Goal: Task Accomplishment & Management: Manage account settings

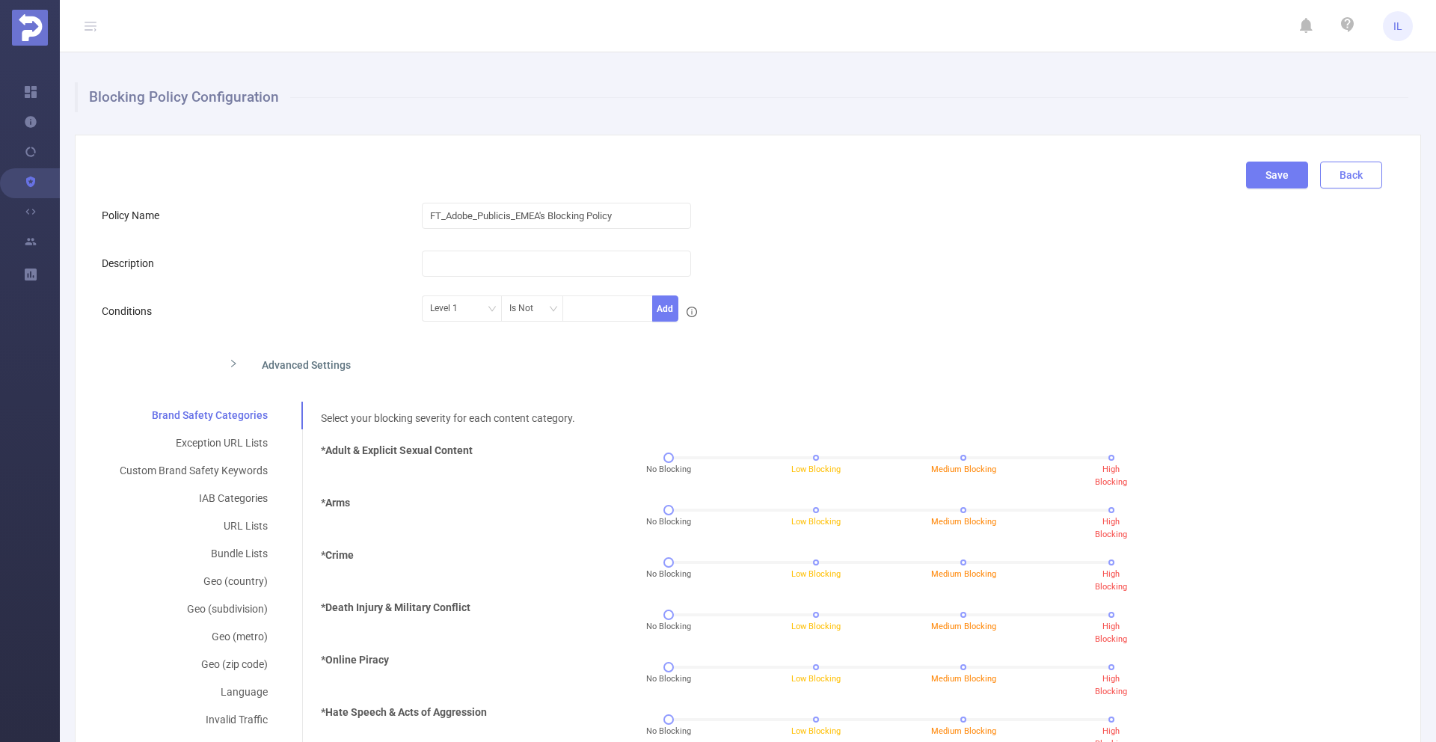
click at [1348, 175] on button "Back" at bounding box center [1351, 174] width 62 height 27
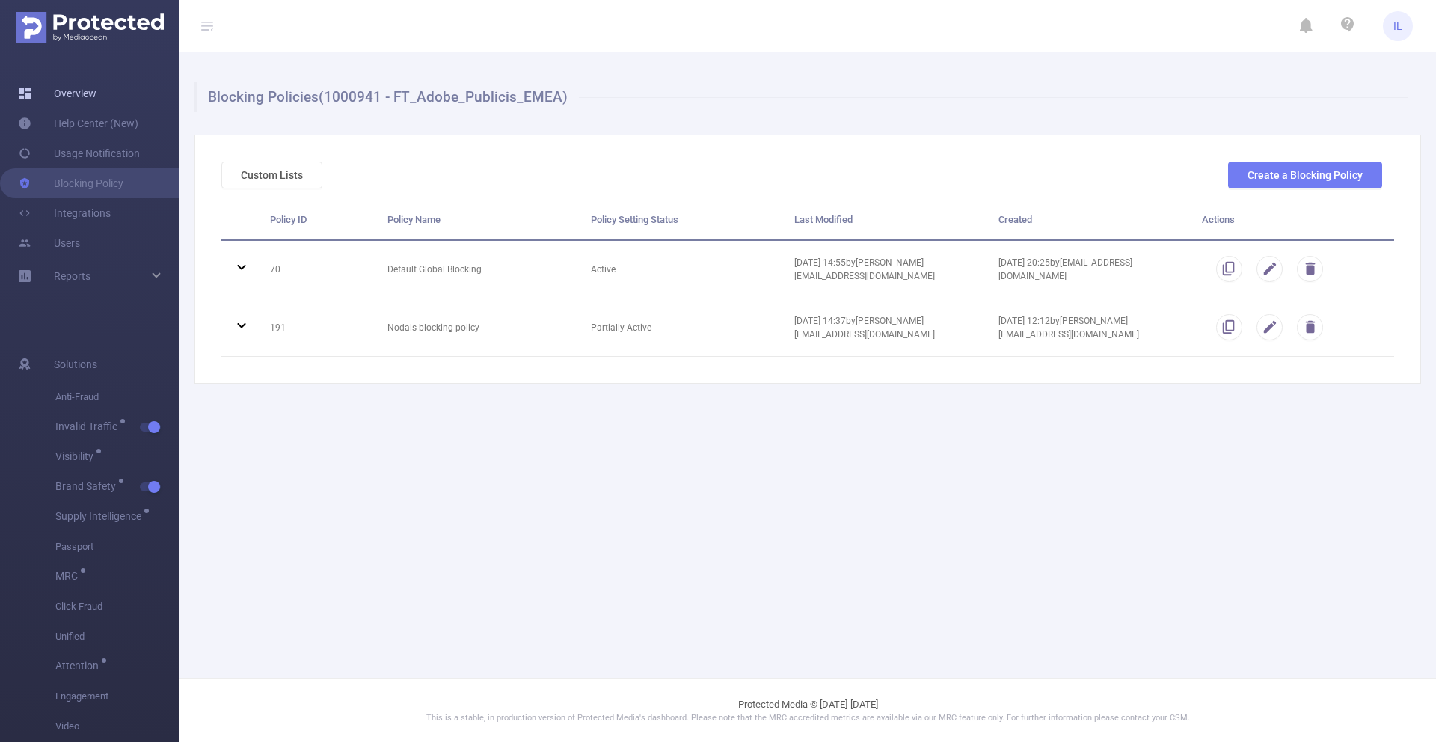
click at [40, 84] on link "Overview" at bounding box center [57, 94] width 79 height 30
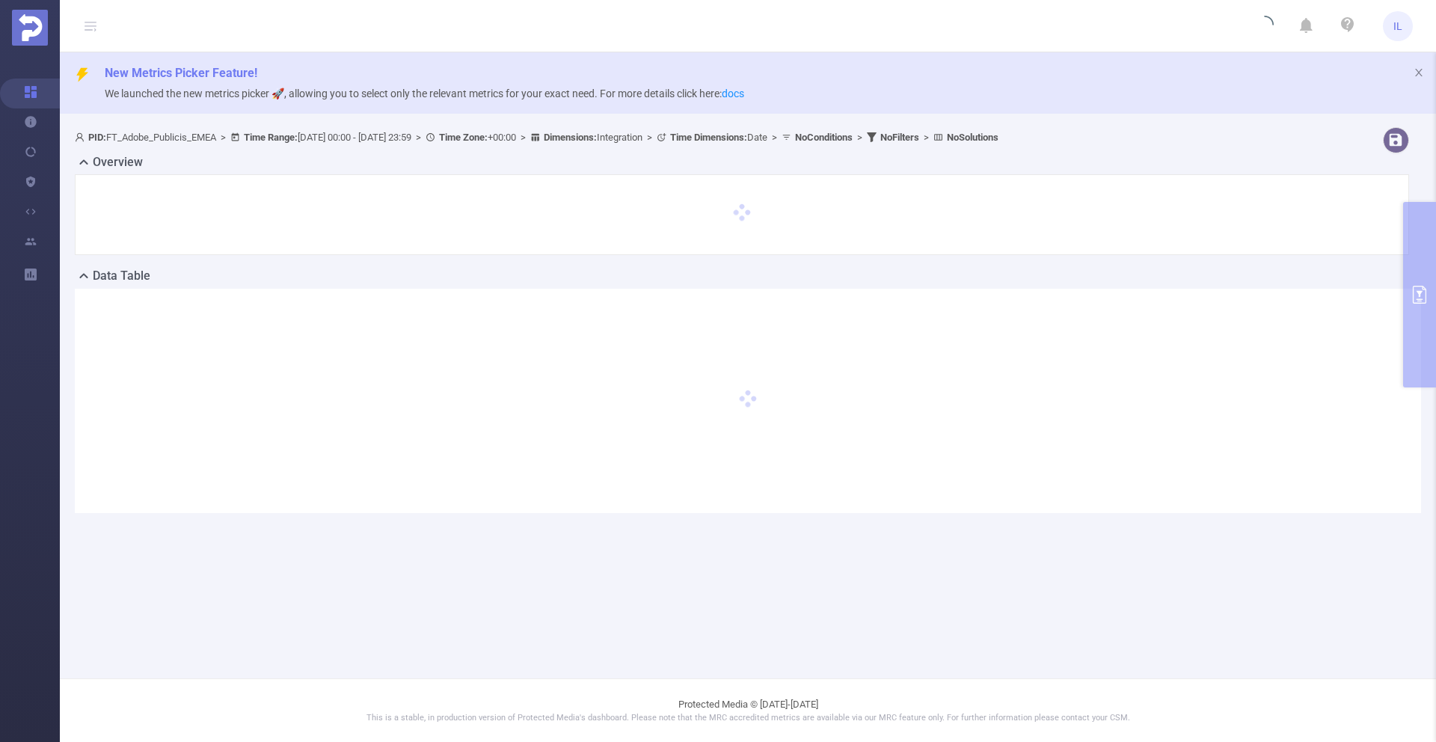
type input "[DATE] 00:00"
type input "[DATE] 23:59"
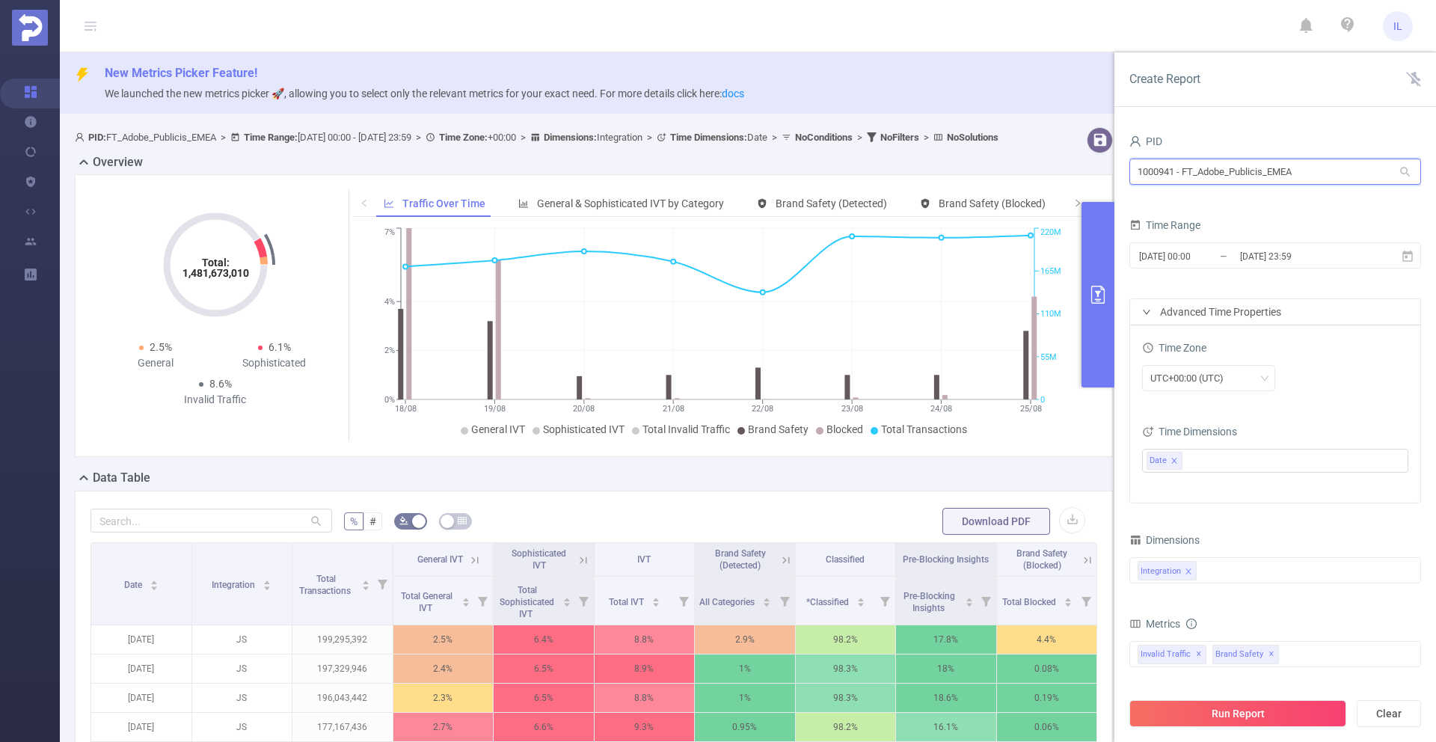
click at [1302, 171] on input "1000941 - FT_Adobe_Publicis_EMEA" at bounding box center [1275, 172] width 292 height 26
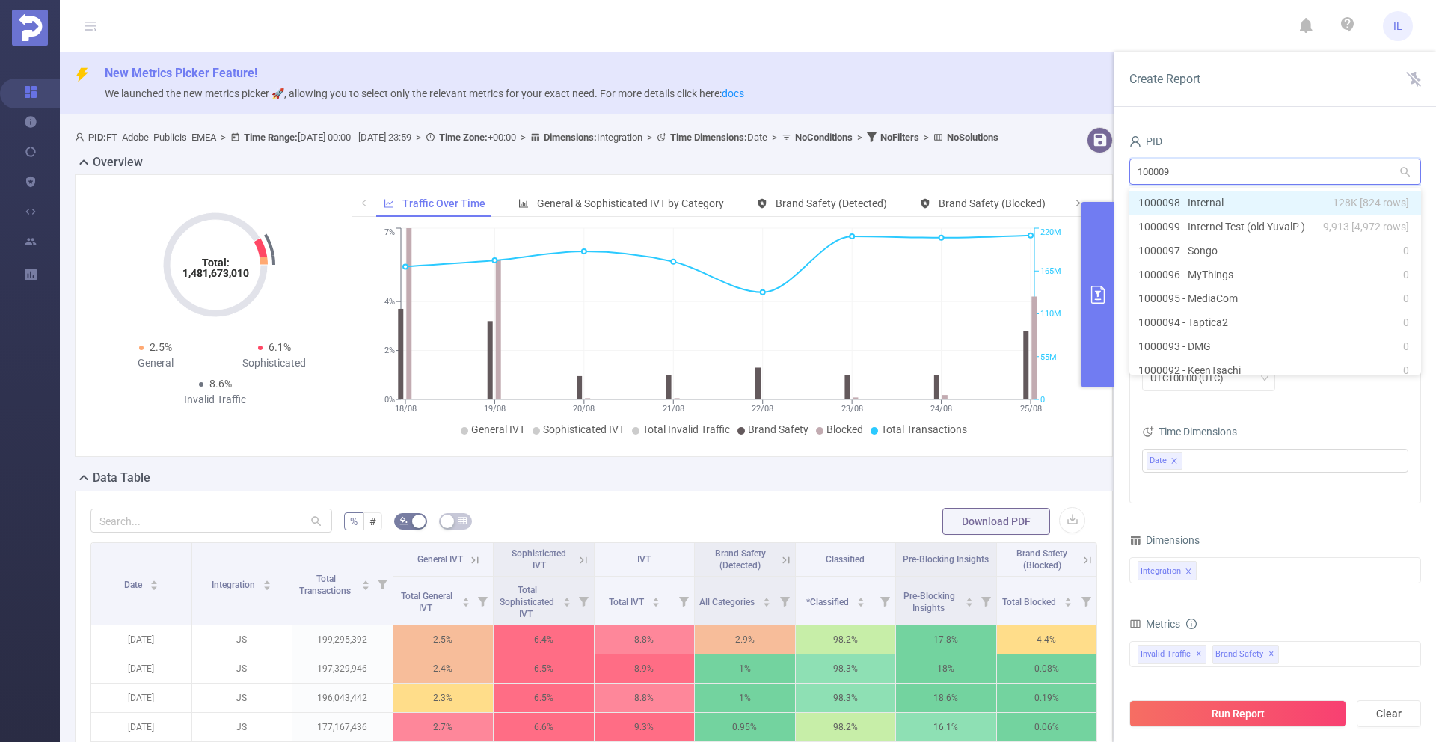
type input "1000099"
click at [1303, 204] on li "1000099 - Internel Test (old YuvalP ) 9,913 [4,972 rows]" at bounding box center [1275, 203] width 292 height 24
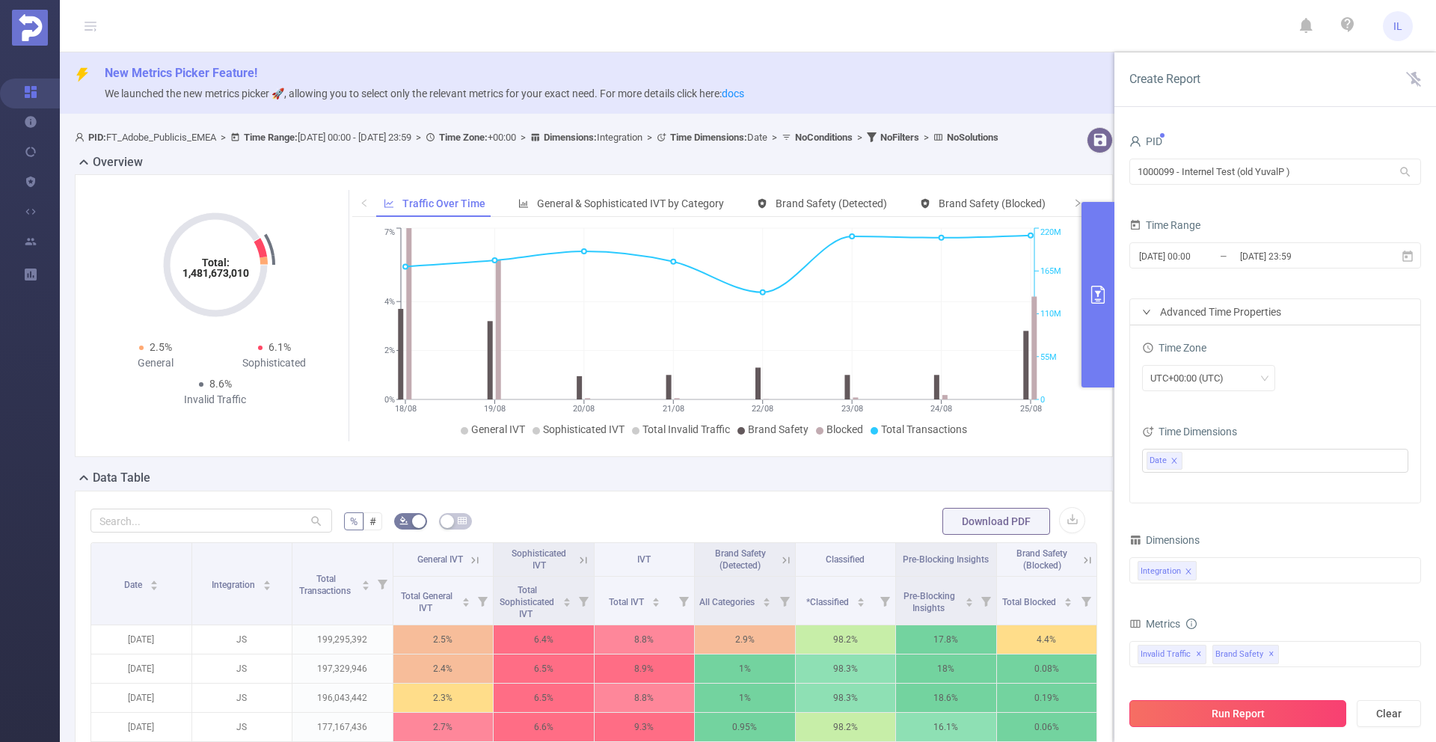
click at [1237, 718] on button "Run Report" at bounding box center [1237, 713] width 217 height 27
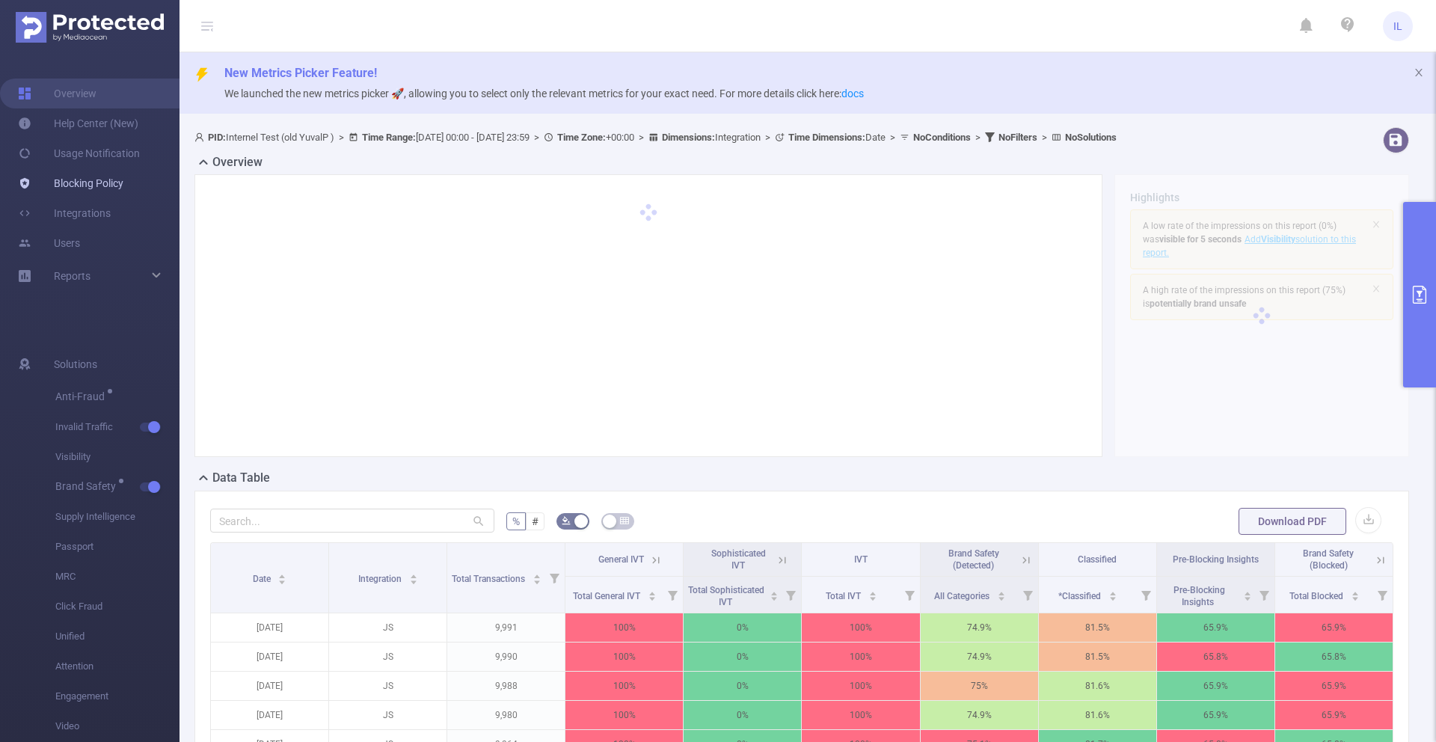
click at [79, 185] on link "Blocking Policy" at bounding box center [70, 183] width 105 height 30
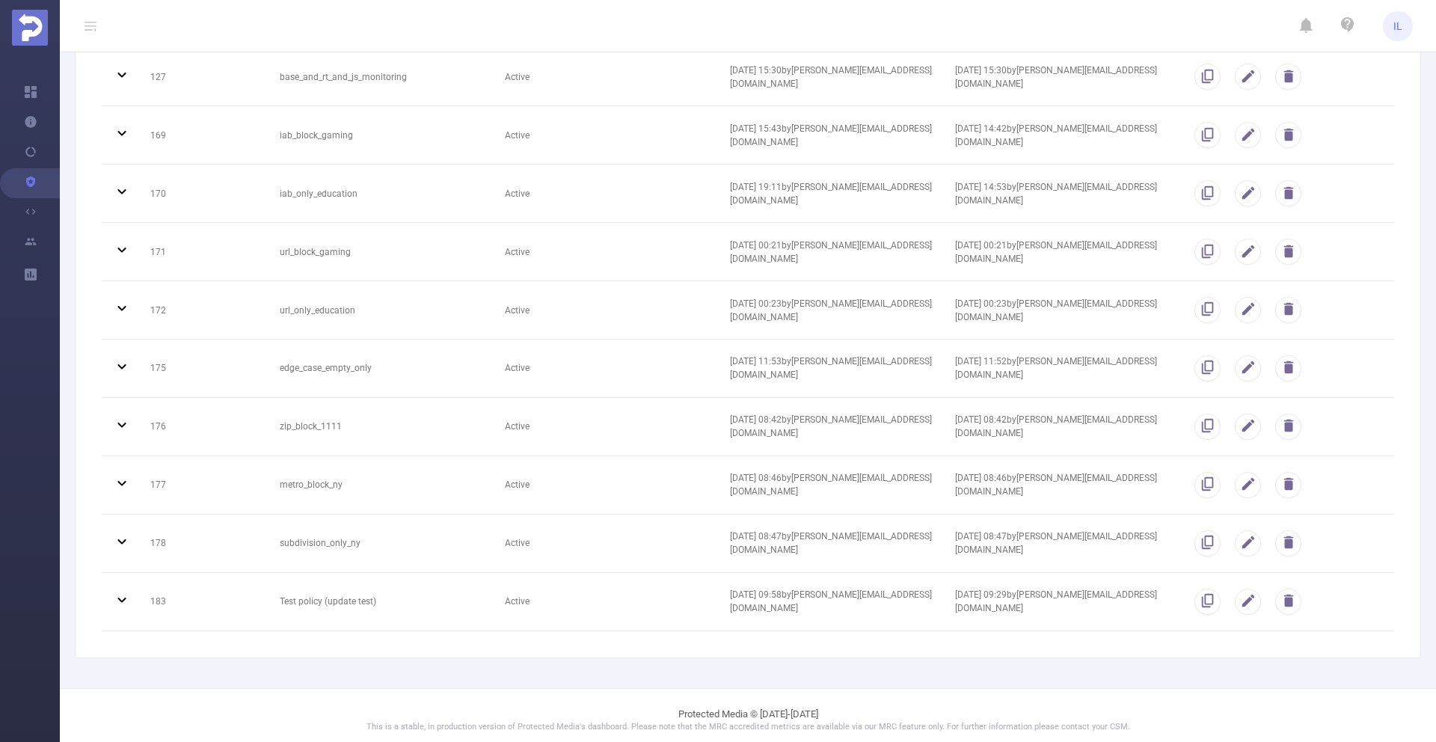
scroll to position [2065, 0]
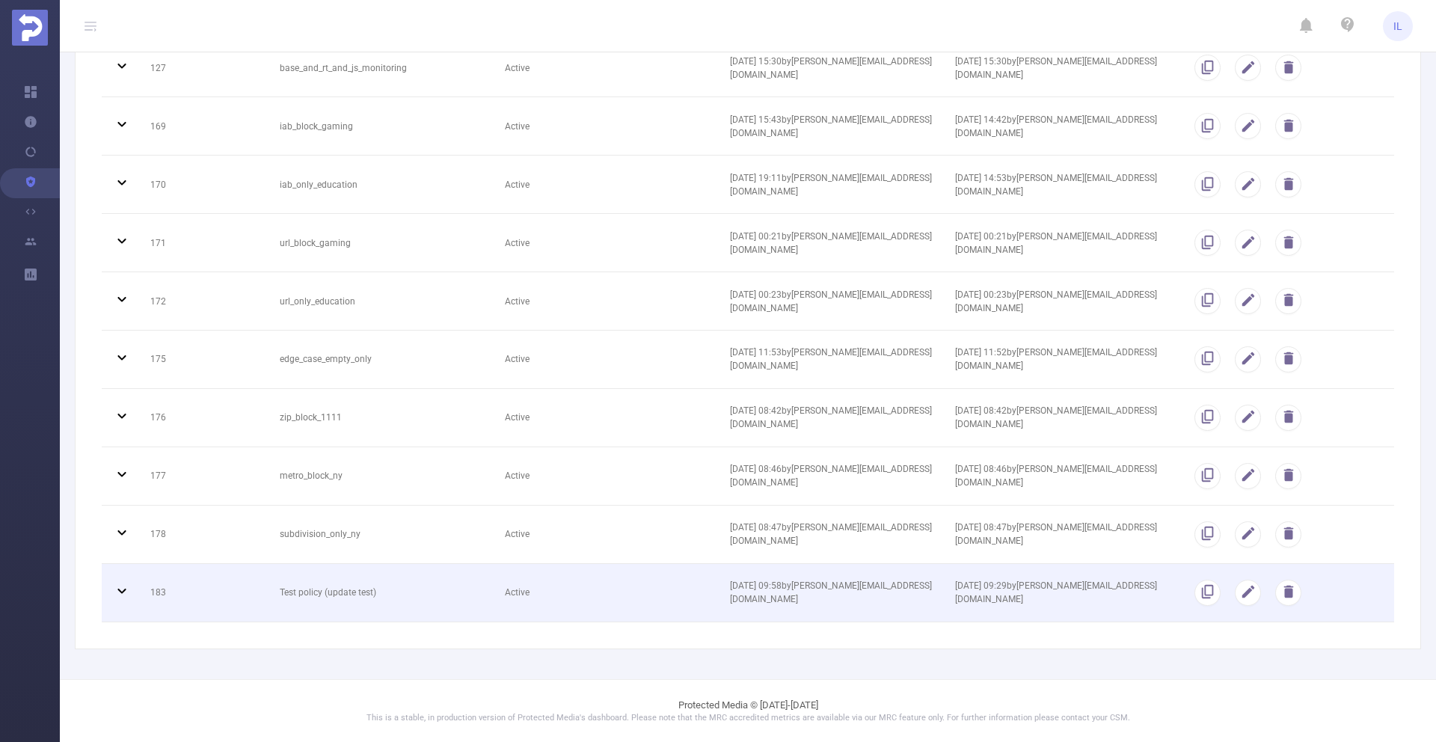
click at [608, 594] on td "Active" at bounding box center [605, 593] width 225 height 58
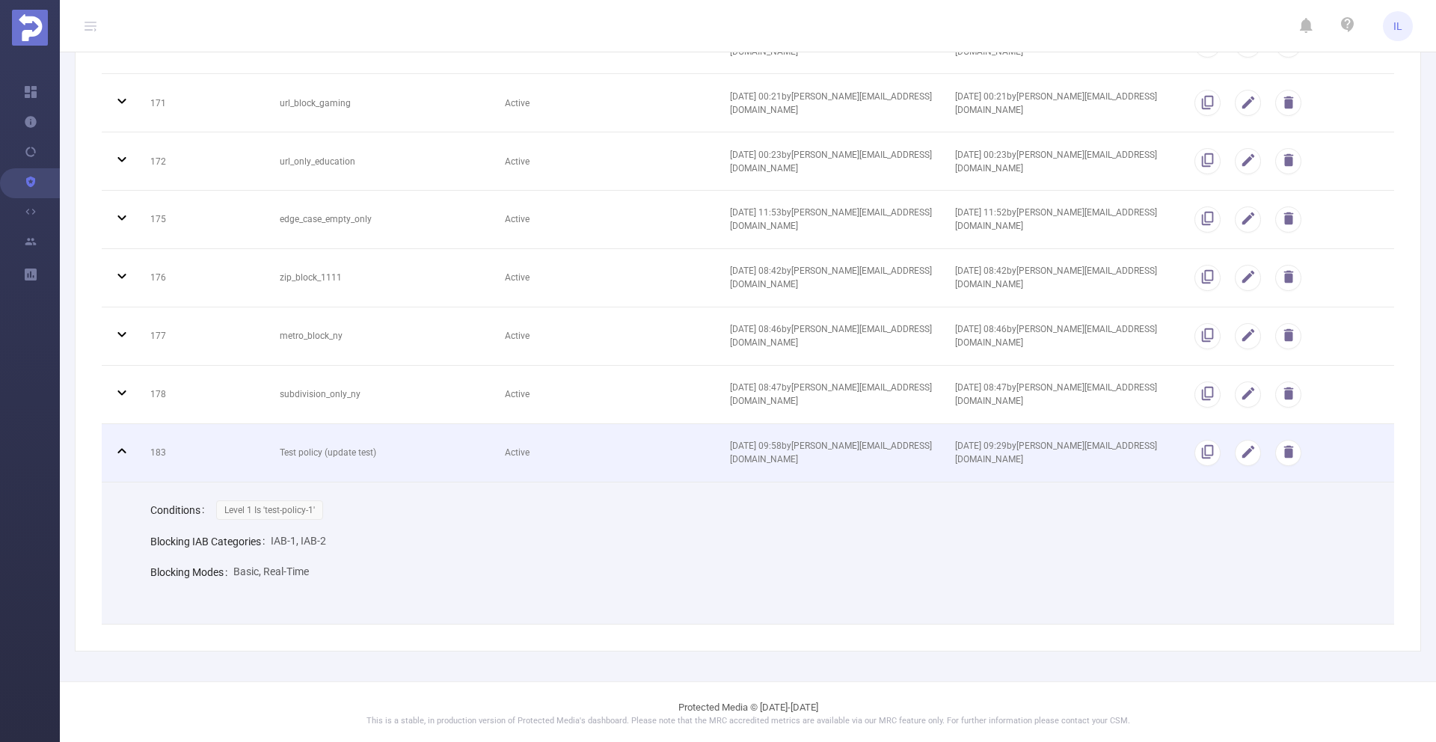
scroll to position [2206, 0]
click at [1242, 451] on button "button" at bounding box center [1247, 451] width 26 height 26
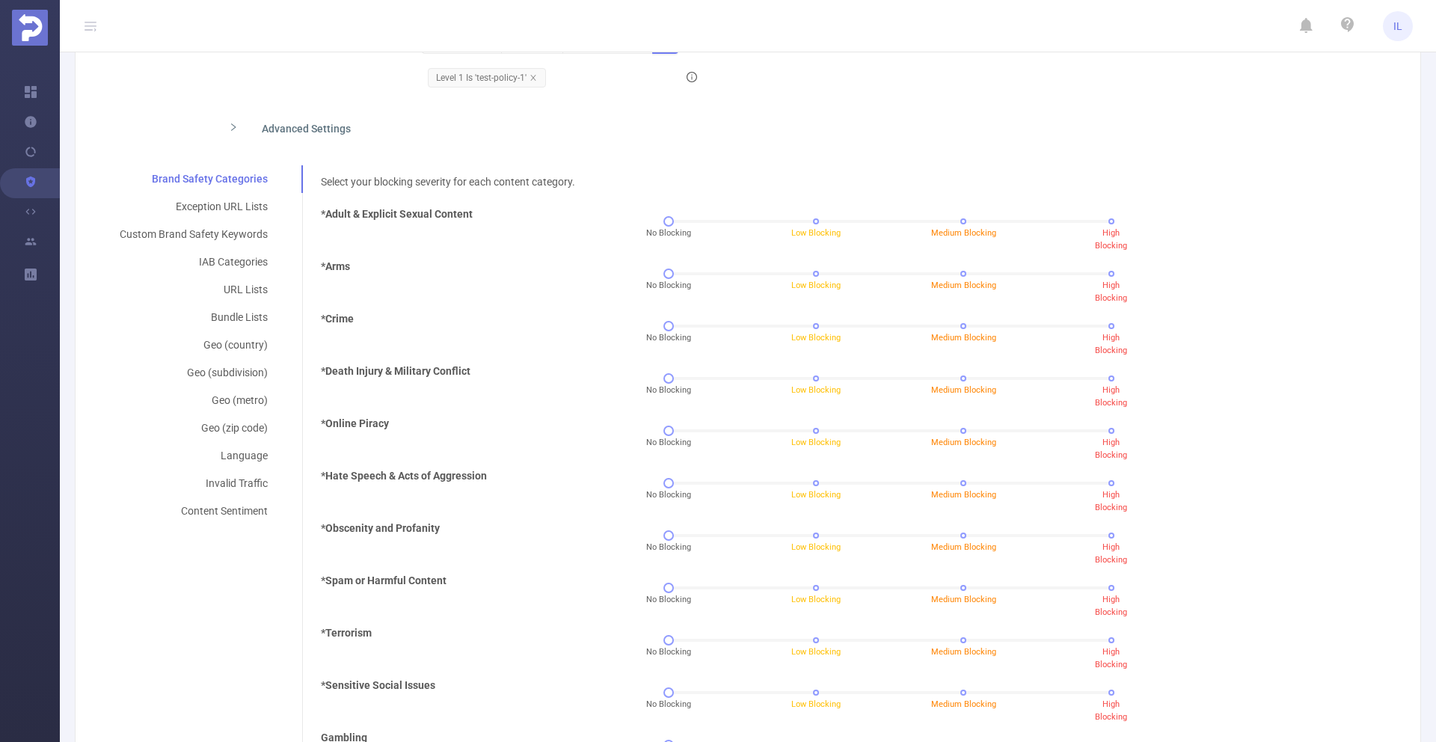
scroll to position [0, 0]
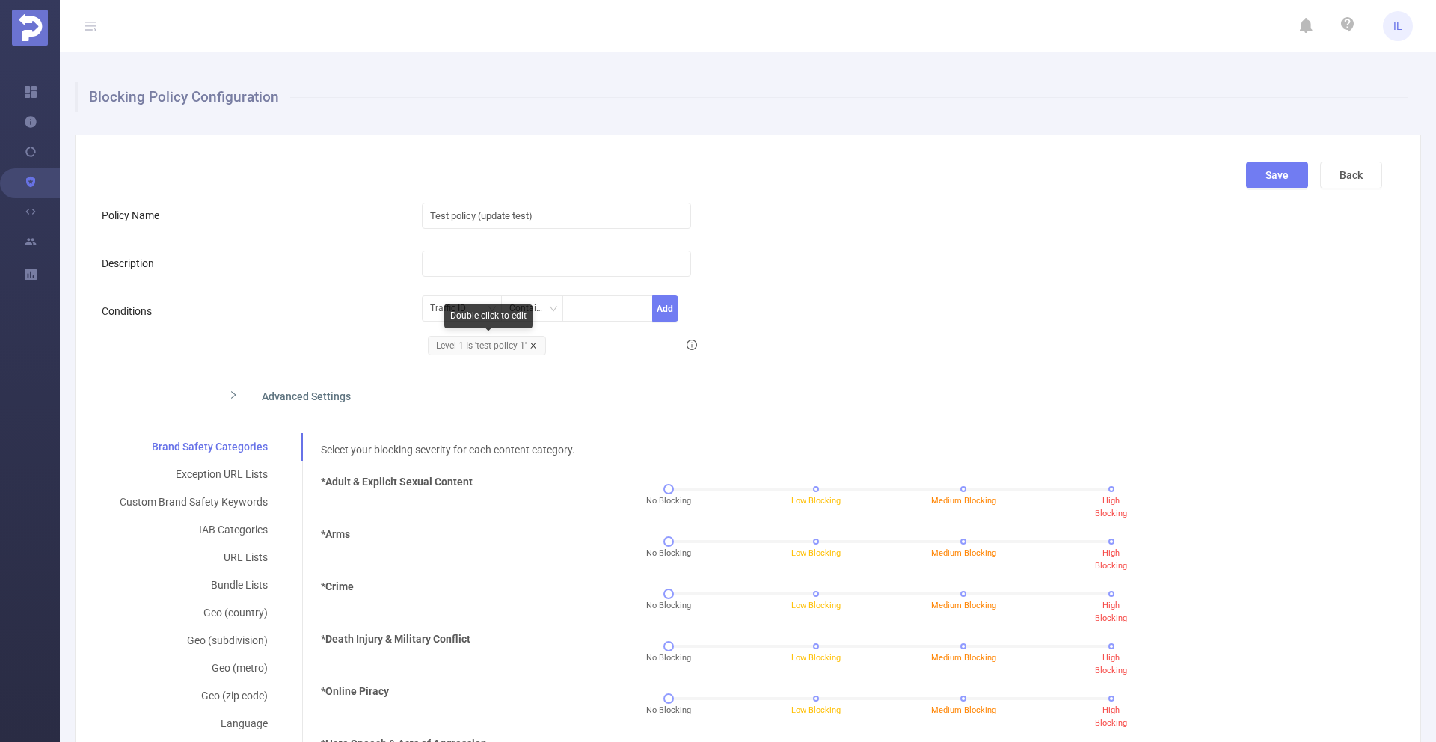
click at [533, 343] on icon "icon: close" at bounding box center [532, 345] width 7 height 7
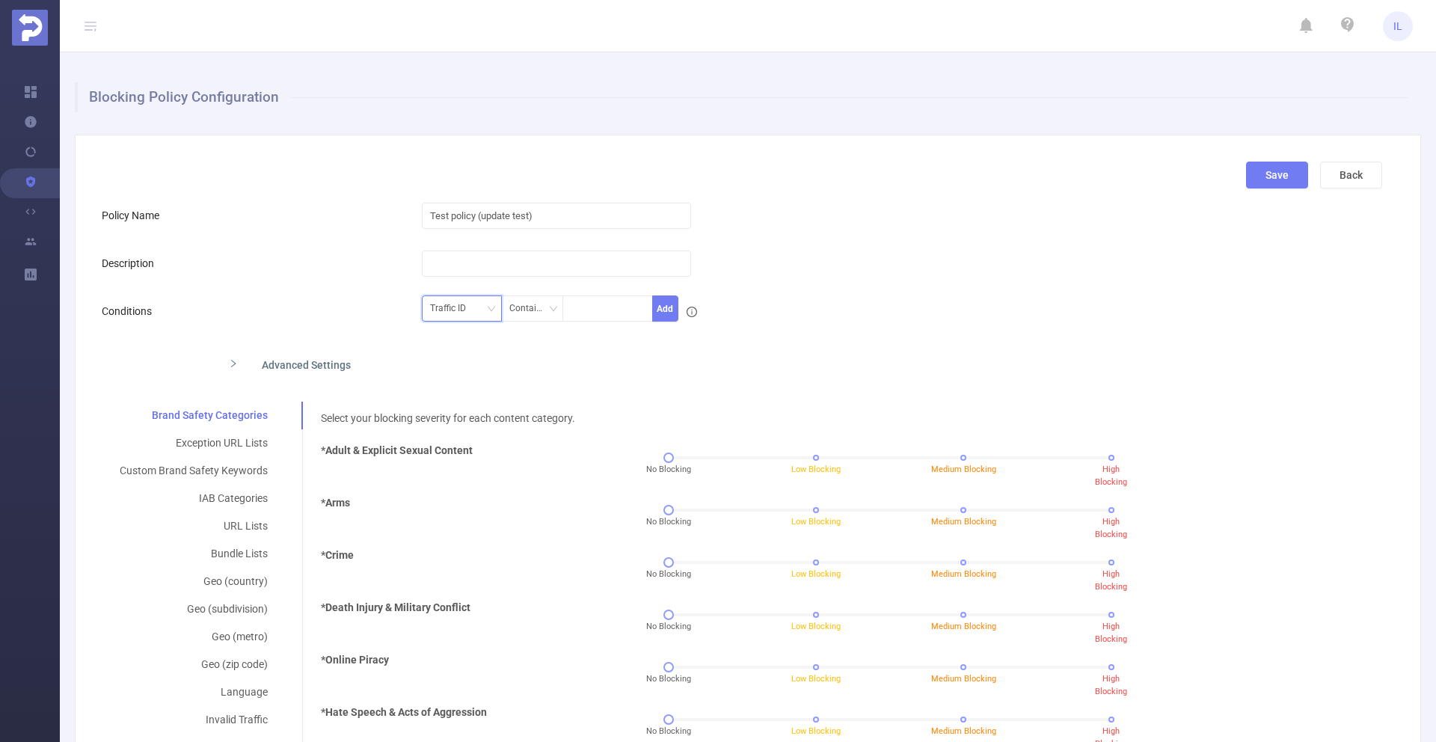
click at [477, 305] on div "Traffic ID" at bounding box center [462, 308] width 64 height 25
click at [454, 365] on li "Level 1" at bounding box center [459, 363] width 80 height 24
click at [586, 307] on div at bounding box center [607, 308] width 74 height 25
click at [538, 306] on div "Contains" at bounding box center [532, 308] width 46 height 25
click at [523, 361] on li "Is" at bounding box center [547, 363] width 99 height 24
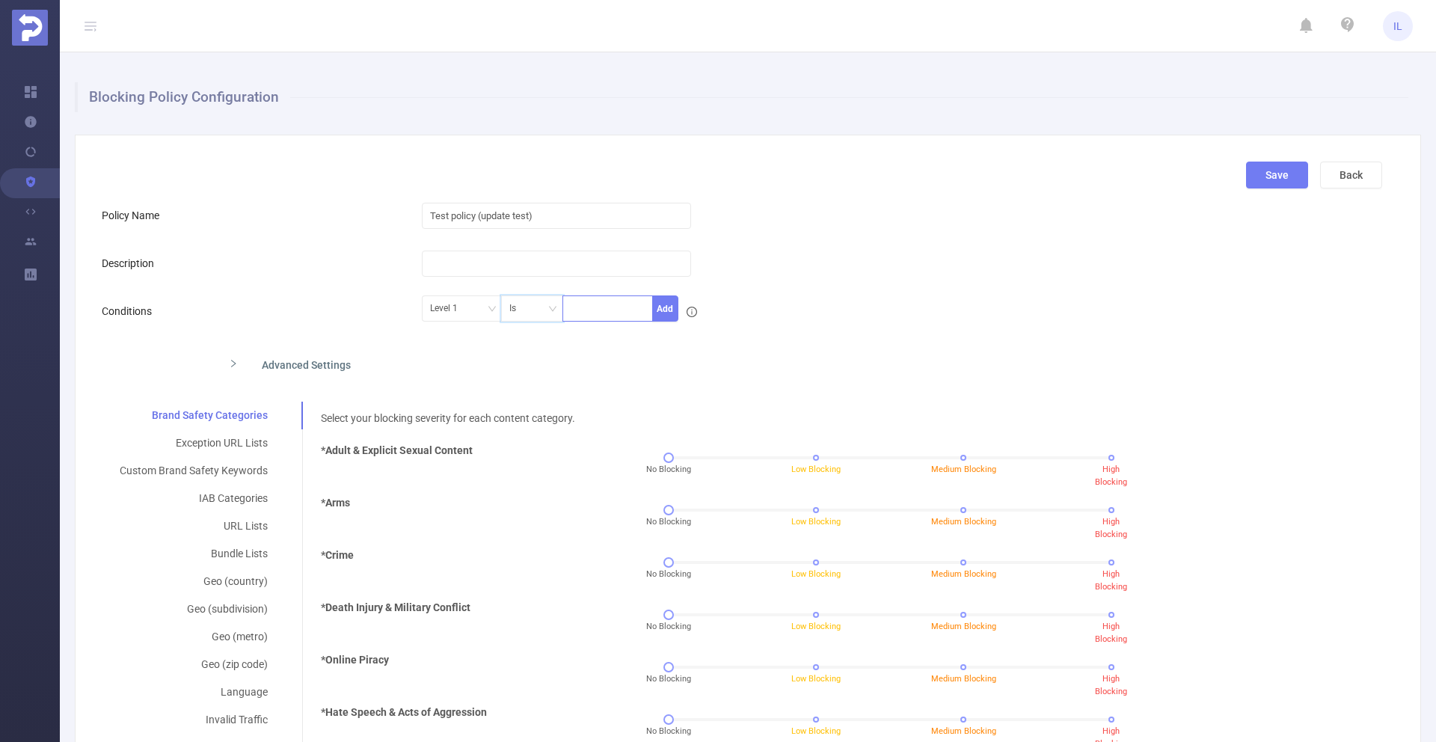
click at [582, 306] on div at bounding box center [607, 308] width 74 height 25
type input "targeting"
click at [585, 336] on li "targeting" at bounding box center [604, 339] width 90 height 24
click at [713, 357] on div "Advanced Settings" at bounding box center [601, 363] width 768 height 31
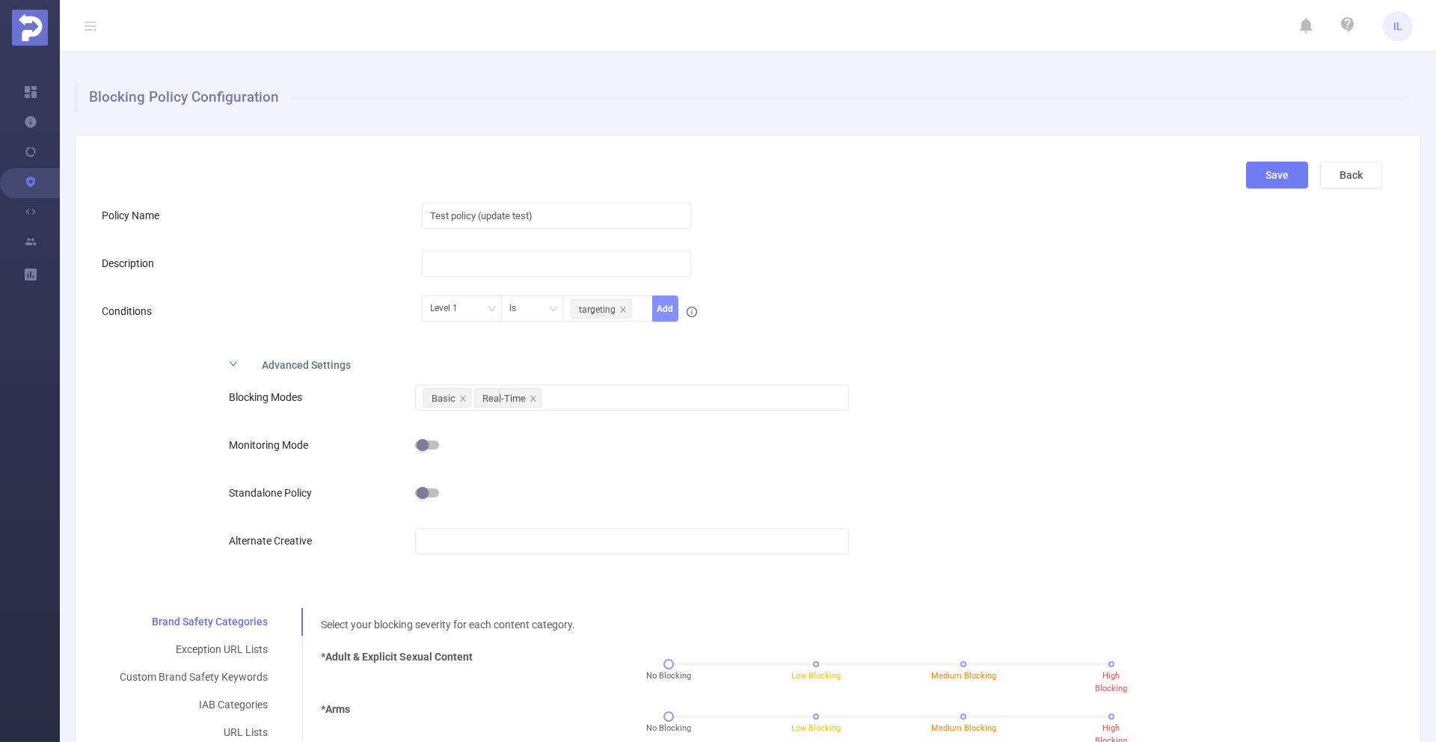
click at [665, 311] on button "Add" at bounding box center [665, 308] width 26 height 26
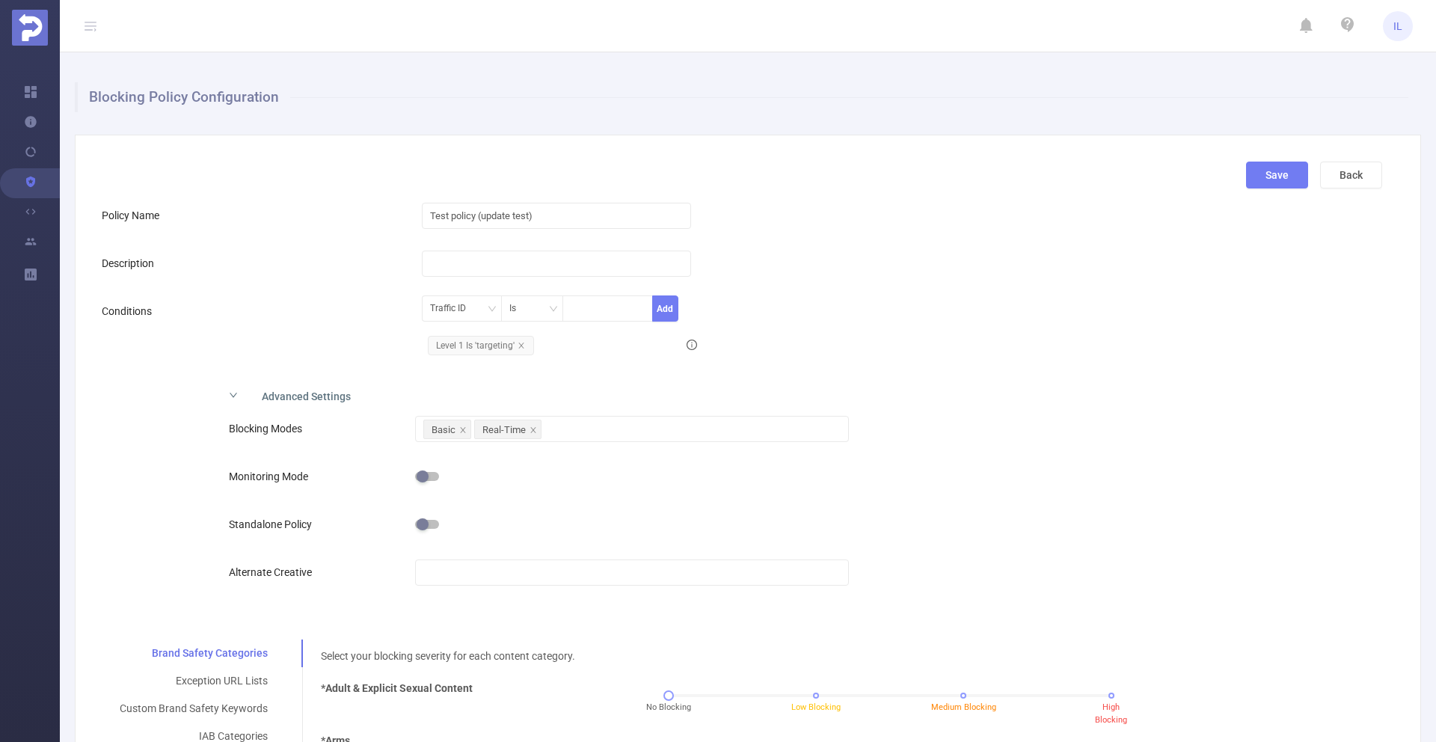
click at [233, 392] on icon "icon: right" at bounding box center [233, 394] width 9 height 9
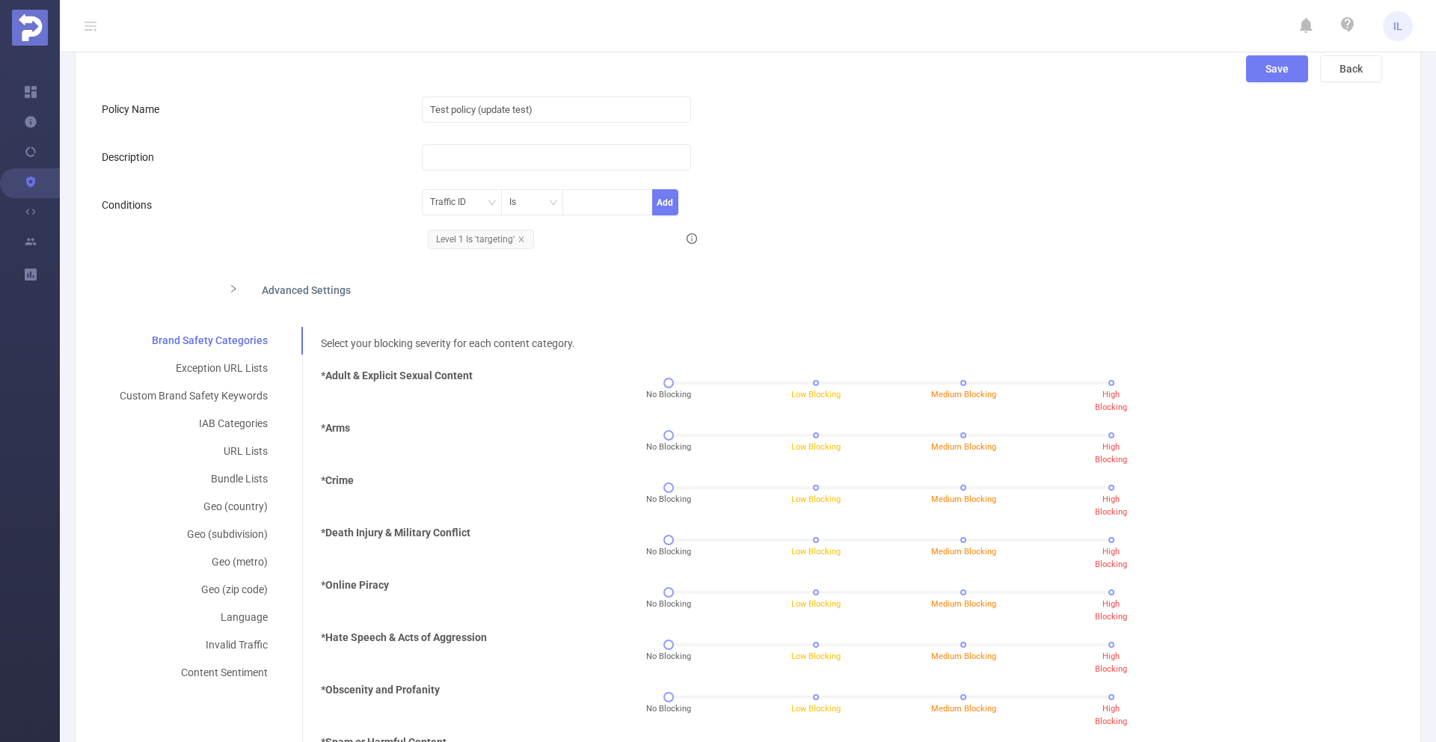
scroll to position [120, 0]
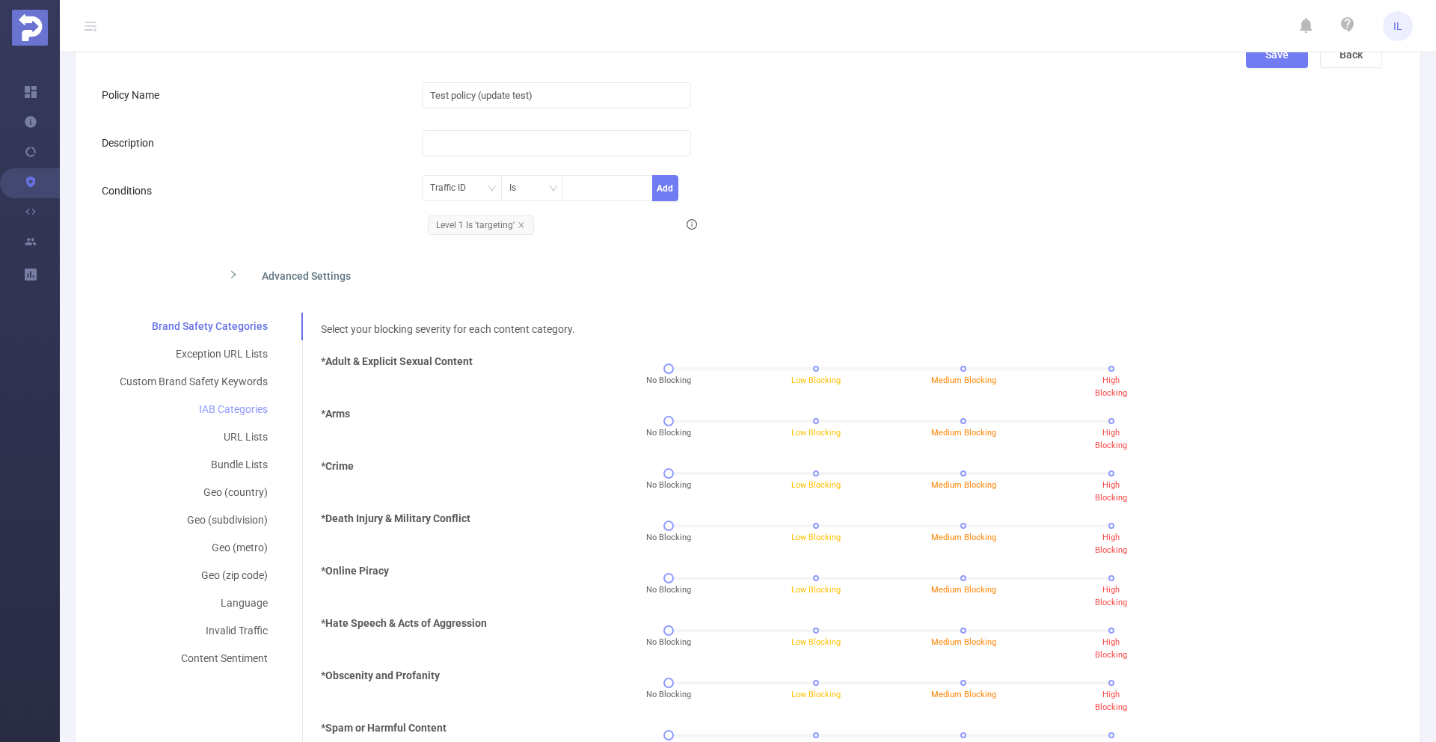
click at [239, 407] on div "IAB Categories" at bounding box center [194, 410] width 184 height 28
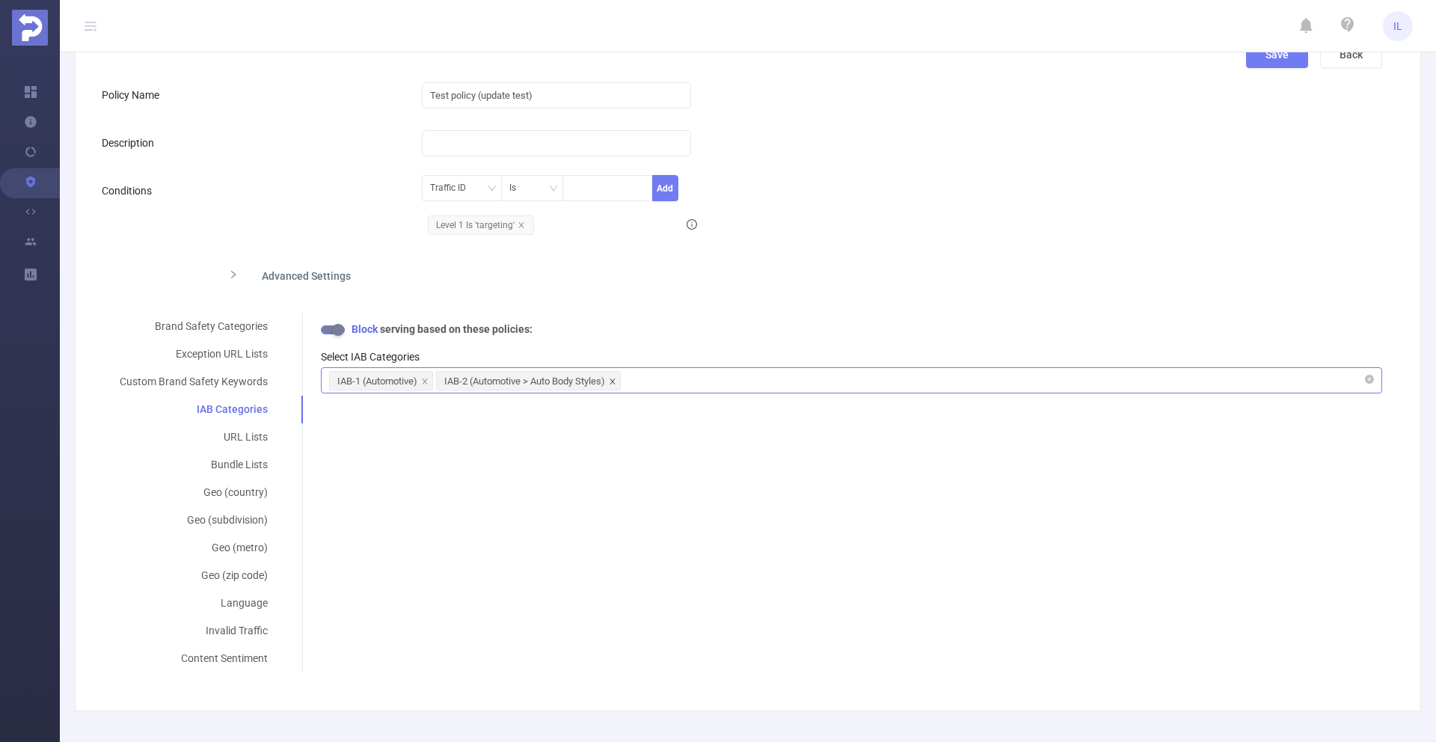
click at [615, 379] on icon "icon: close" at bounding box center [611, 380] width 5 height 5
click at [487, 378] on div "IAB-1 (Automotive)" at bounding box center [851, 380] width 1044 height 25
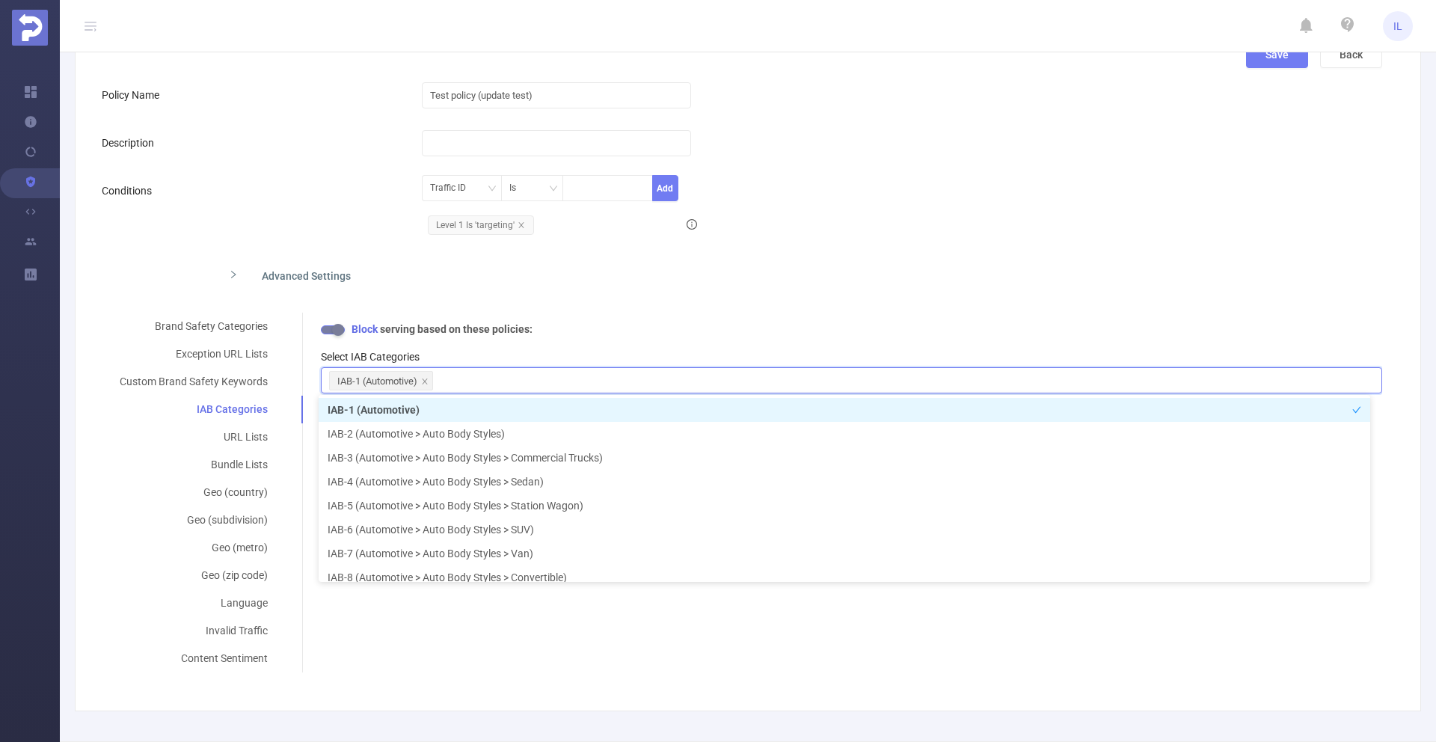
click at [556, 330] on div "Block serving based on these policies:" at bounding box center [851, 329] width 1061 height 16
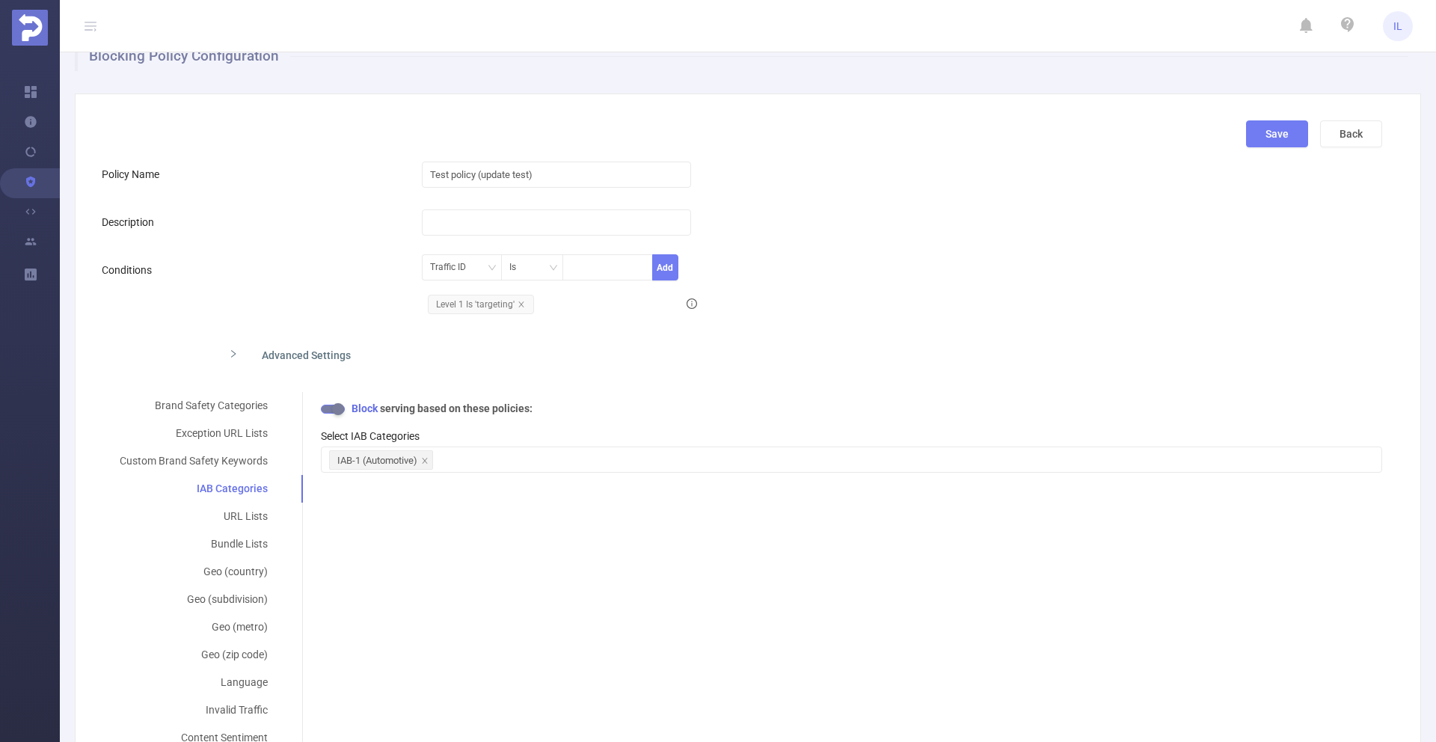
scroll to position [0, 0]
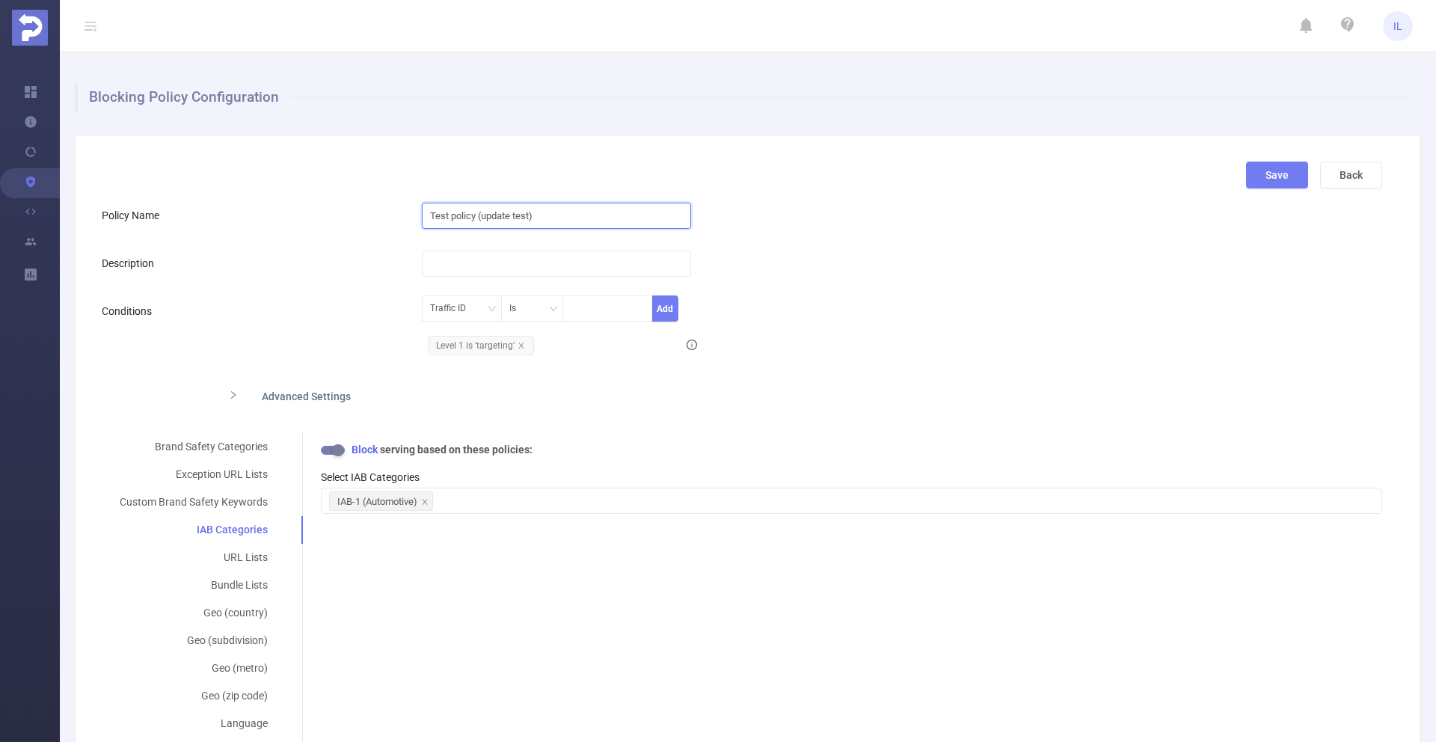
click at [470, 214] on input "Test policy (update test)" at bounding box center [556, 216] width 269 height 26
type input "Targeting policy"
click at [1276, 175] on button "Save" at bounding box center [1277, 174] width 62 height 27
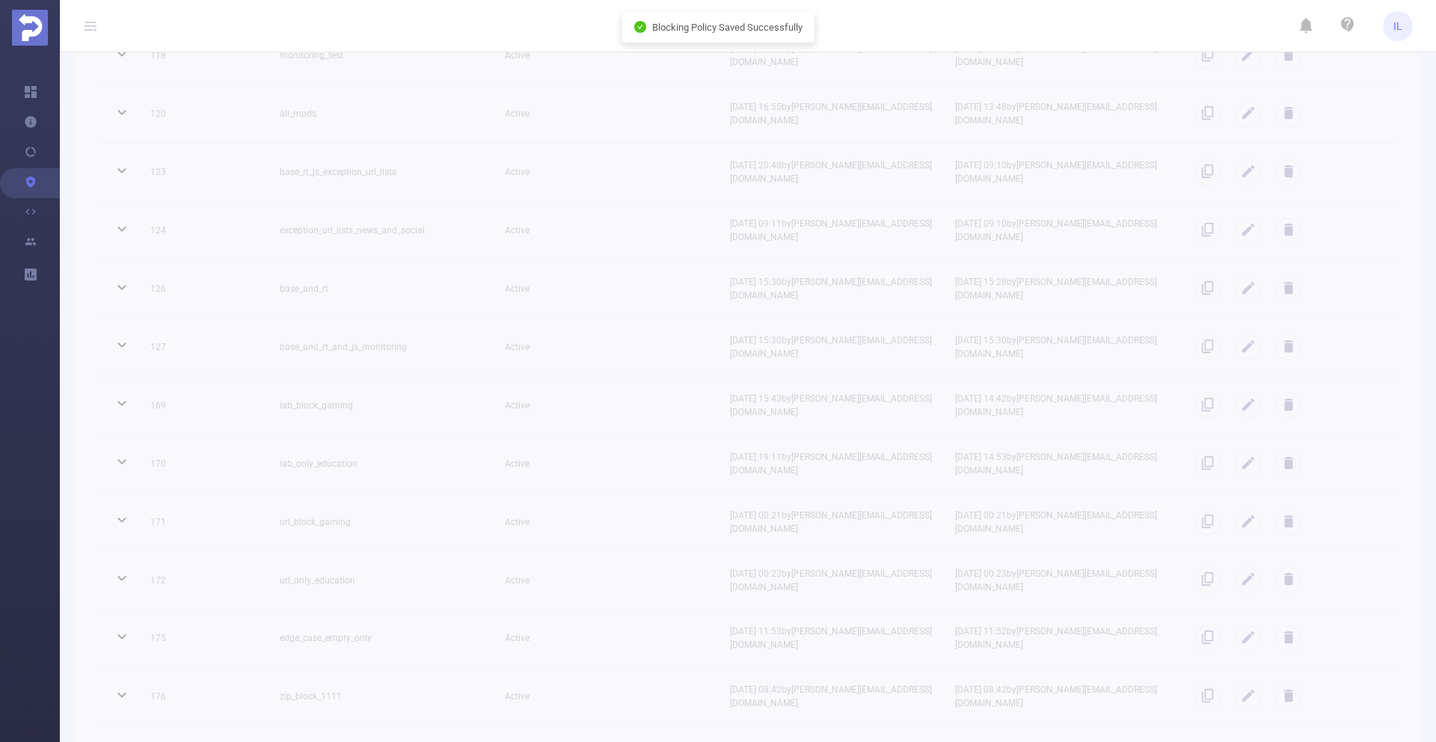
scroll to position [2065, 0]
